Goal: Transaction & Acquisition: Subscribe to service/newsletter

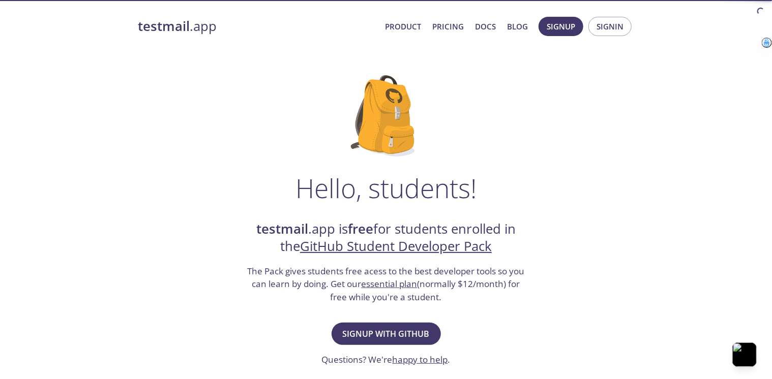
click at [397, 334] on span "Signup with GitHub" at bounding box center [386, 334] width 87 height 14
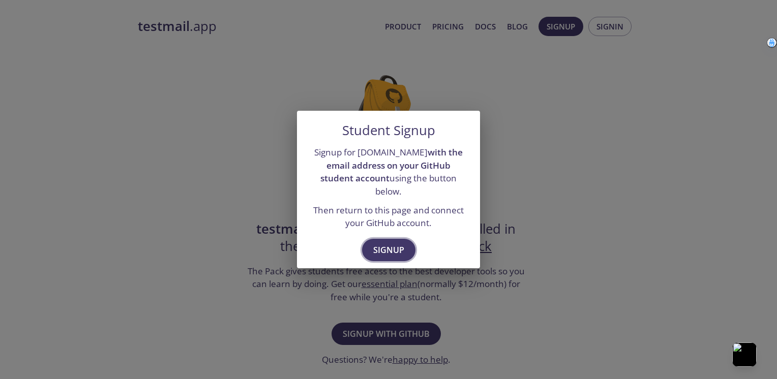
click at [386, 243] on span "Signup" at bounding box center [388, 250] width 31 height 14
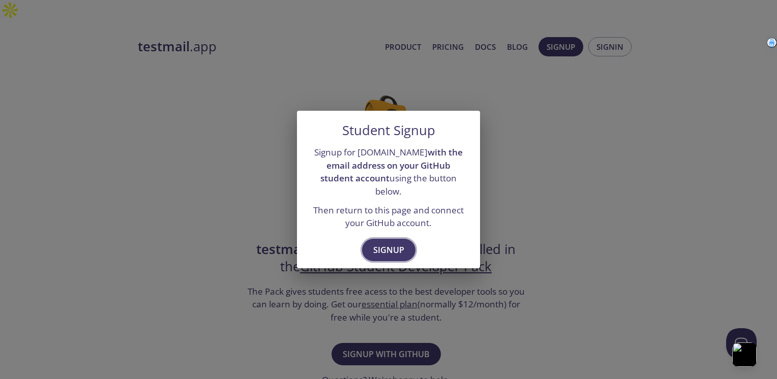
click at [388, 245] on span "Signup" at bounding box center [388, 250] width 31 height 14
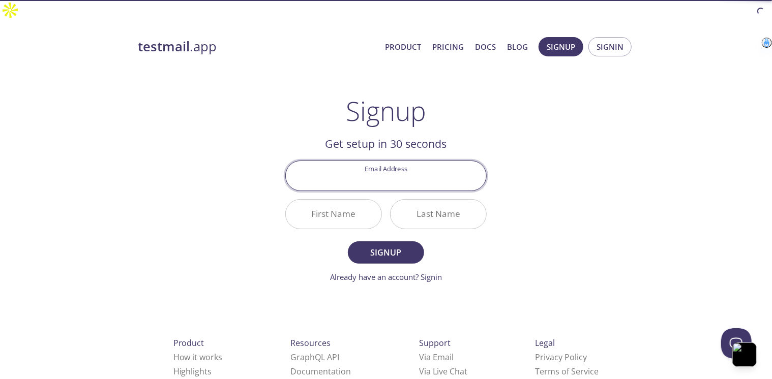
click at [400, 161] on input "Email Address" at bounding box center [386, 175] width 200 height 29
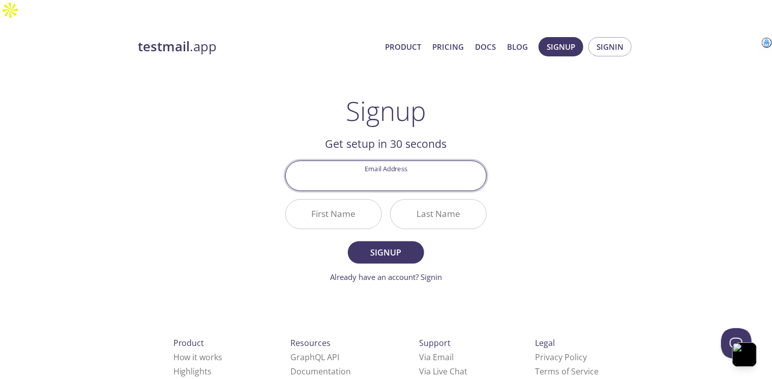
type input "[PERSON_NAME][EMAIL_ADDRESS][DOMAIN_NAME]"
click at [348, 200] on input "First Name" at bounding box center [334, 214] width 96 height 29
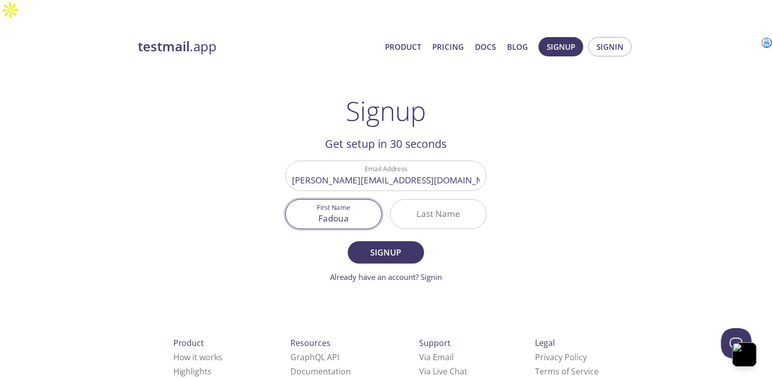
type input "Fadoua"
click at [428, 200] on input "Last Name" at bounding box center [438, 214] width 96 height 29
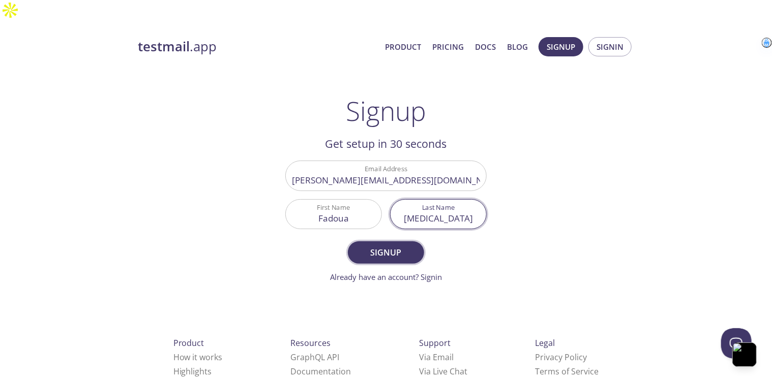
type input "[MEDICAL_DATA]"
click at [392, 246] on span "Signup" at bounding box center [386, 253] width 54 height 14
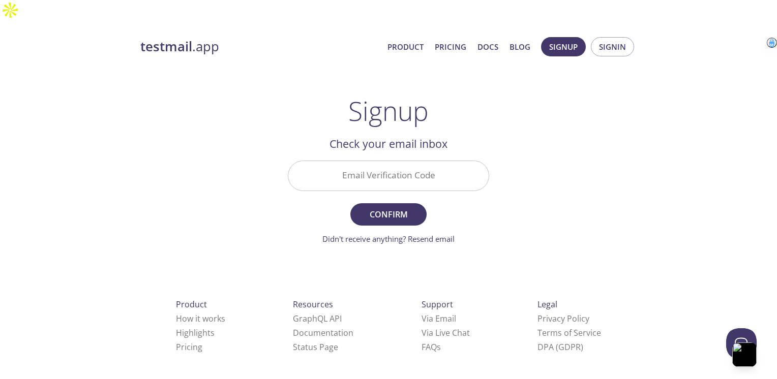
click at [407, 161] on input "Email Verification Code" at bounding box center [388, 175] width 200 height 29
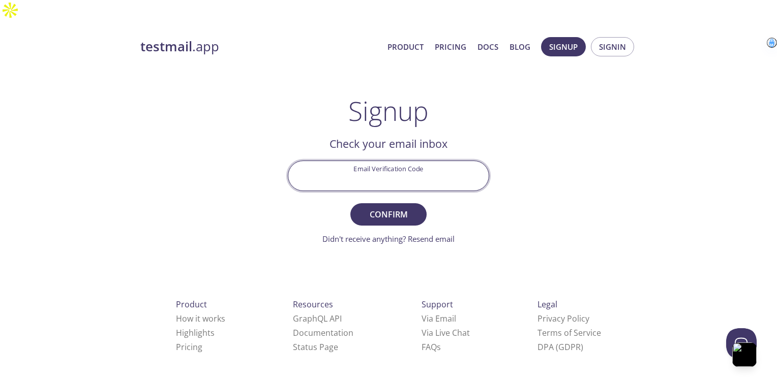
paste input "3JZESHN"
type input "3JZESHN"
click at [402, 207] on span "Confirm" at bounding box center [388, 214] width 54 height 14
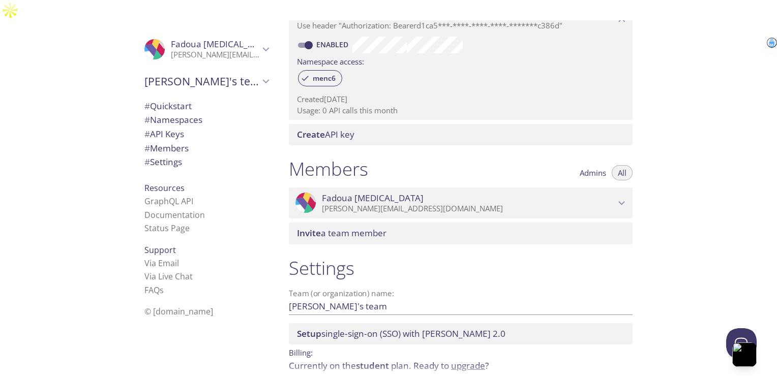
scroll to position [344, 0]
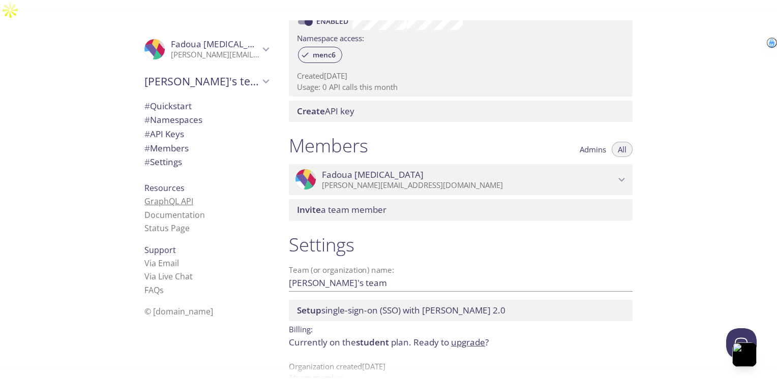
click at [186, 196] on link "GraphQL API" at bounding box center [168, 201] width 49 height 11
